Goal: Task Accomplishment & Management: Use online tool/utility

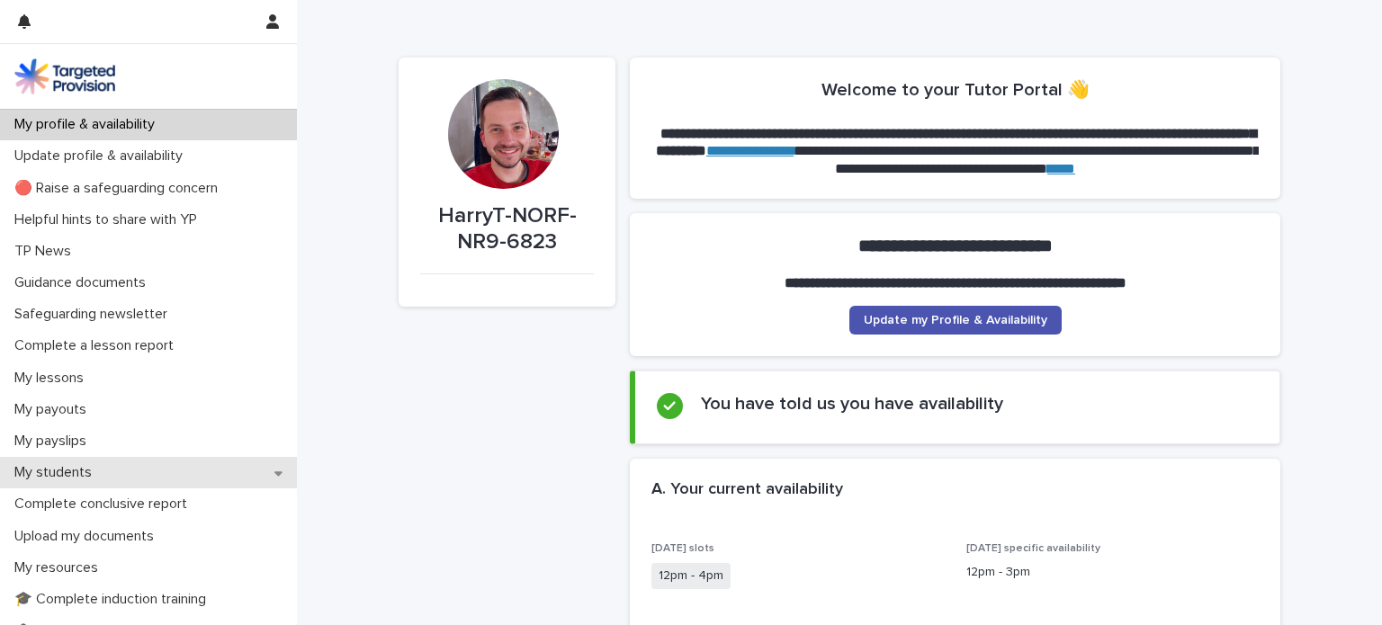
click at [70, 467] on p "My students" at bounding box center [56, 472] width 99 height 17
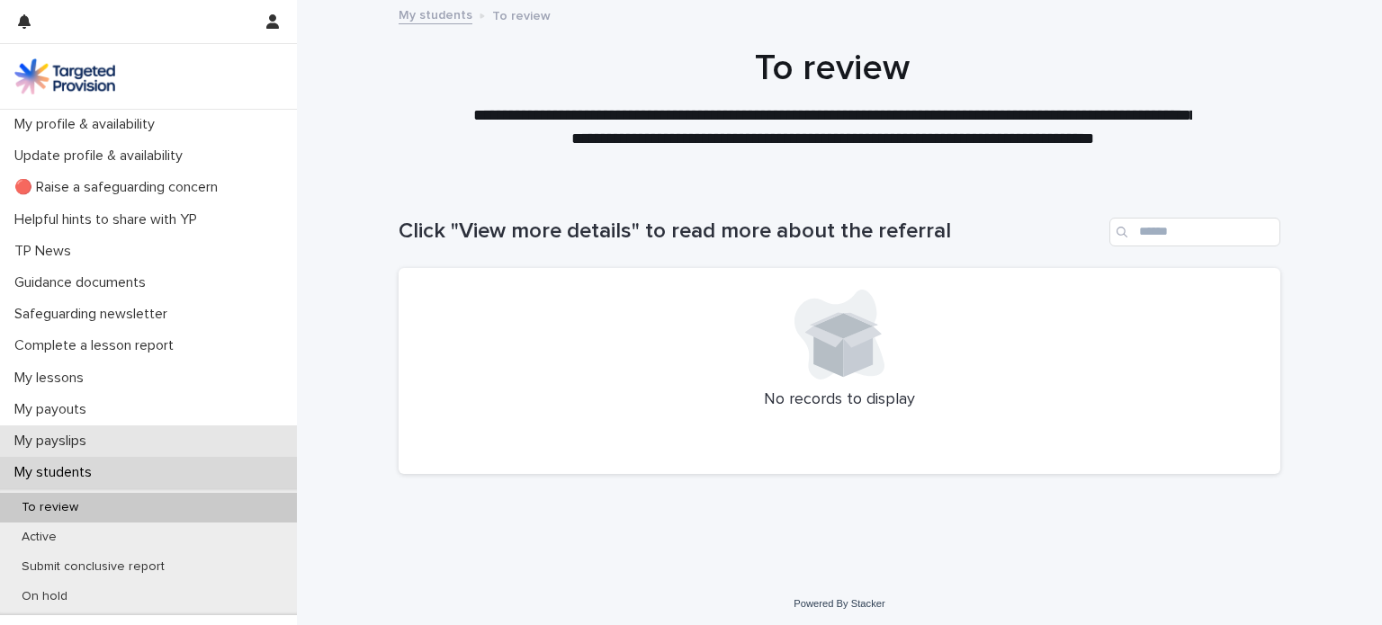
scroll to position [97, 0]
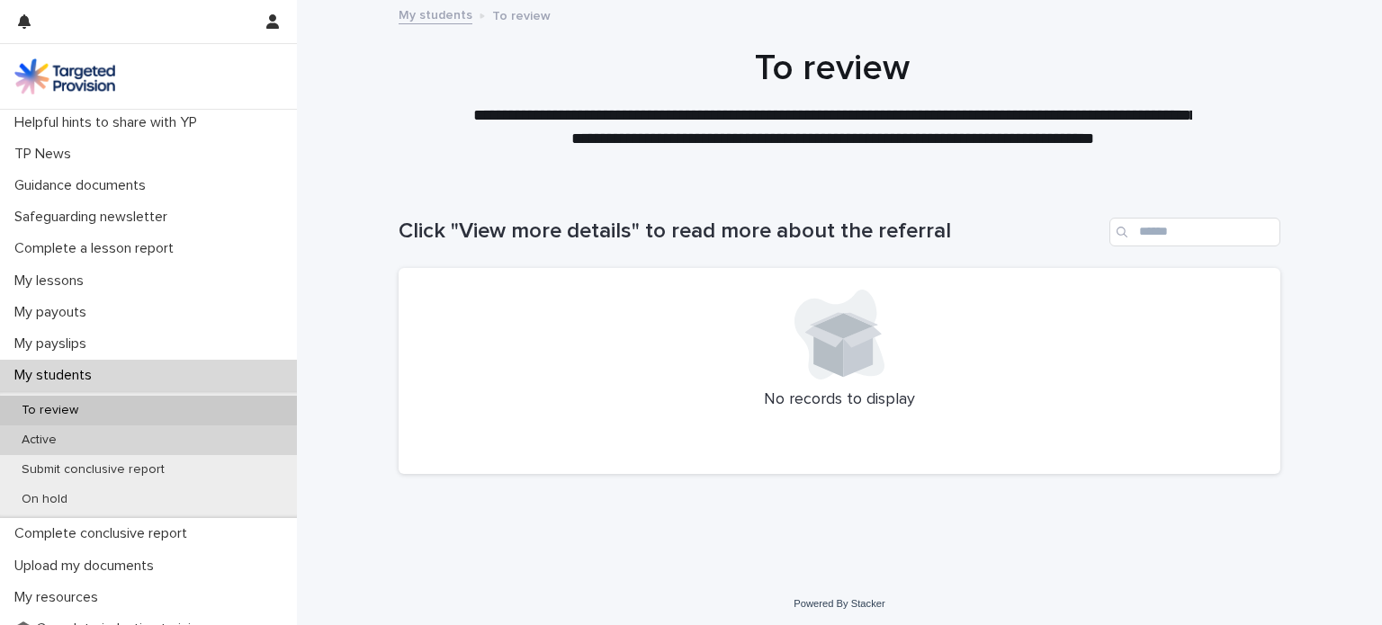
click at [112, 444] on div "Active" at bounding box center [148, 441] width 297 height 30
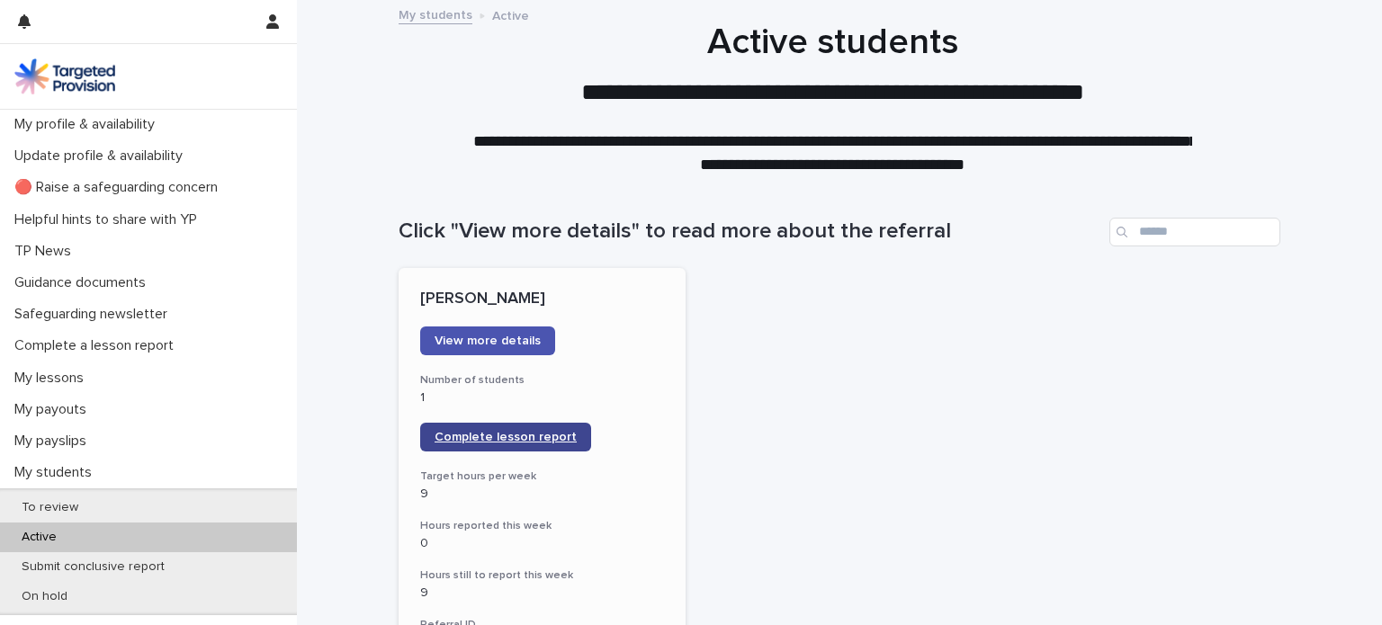
click at [522, 431] on span "Complete lesson report" at bounding box center [506, 437] width 142 height 13
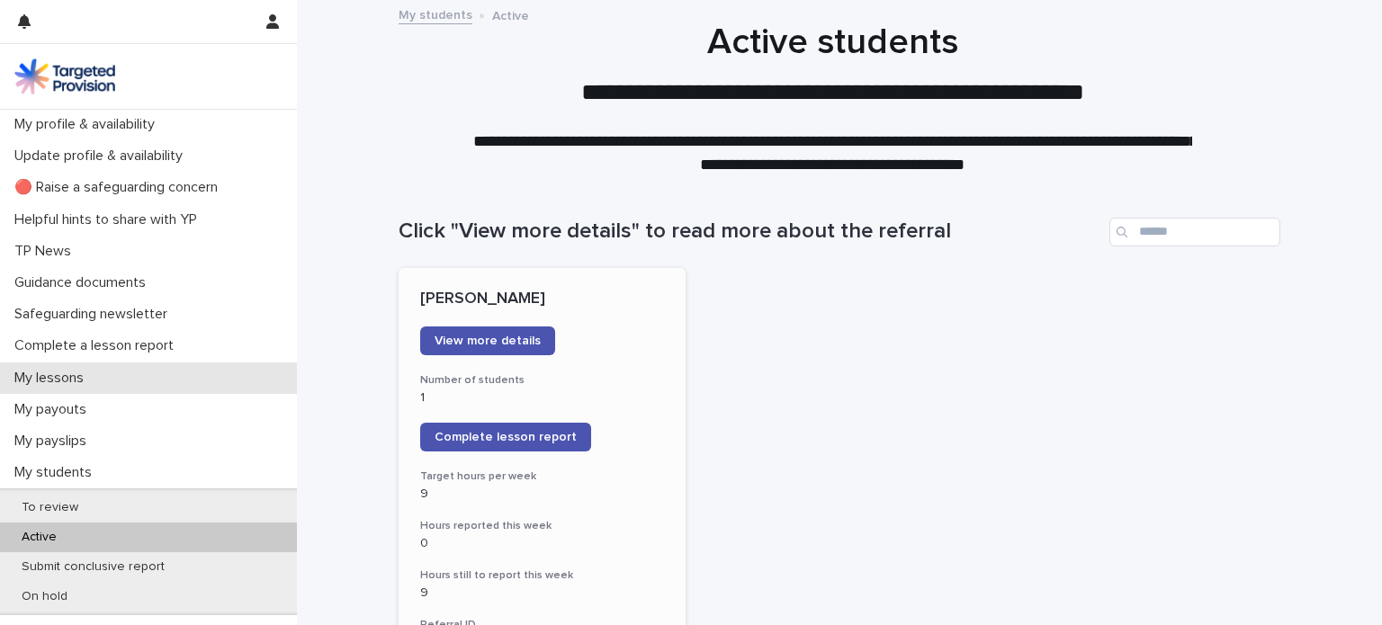
click at [66, 382] on p "My lessons" at bounding box center [52, 378] width 91 height 17
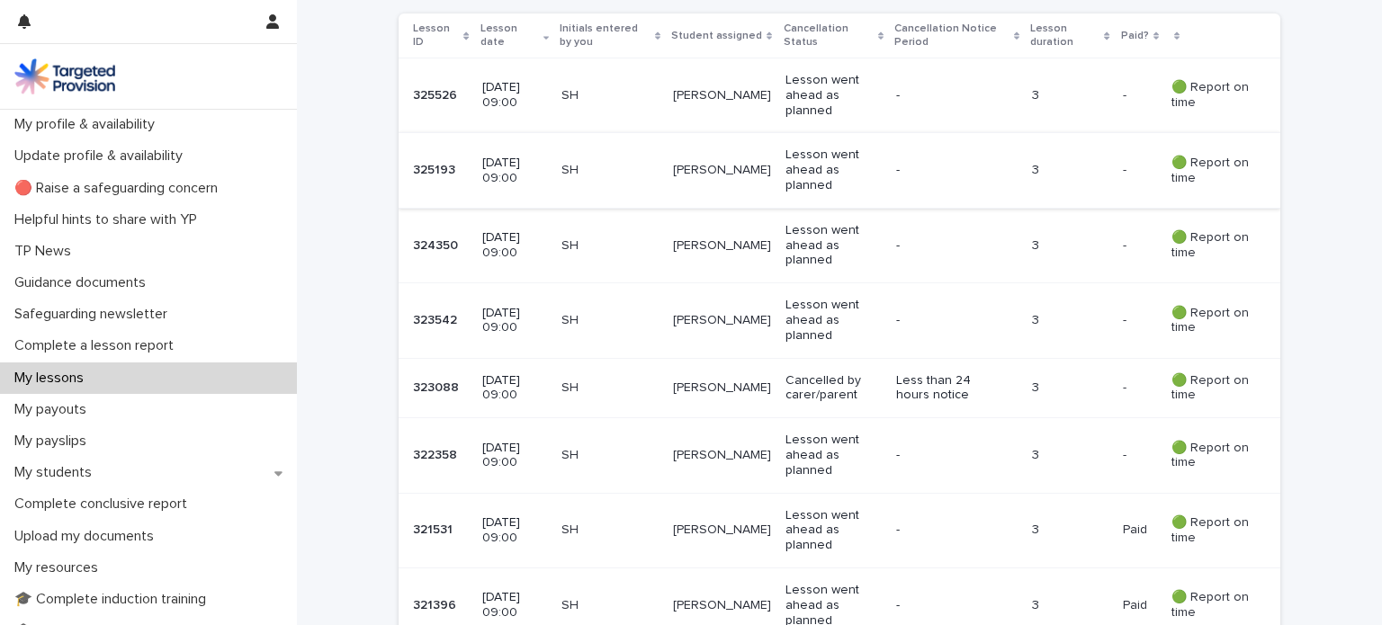
scroll to position [381, 0]
